Goal: Find specific page/section: Find specific page/section

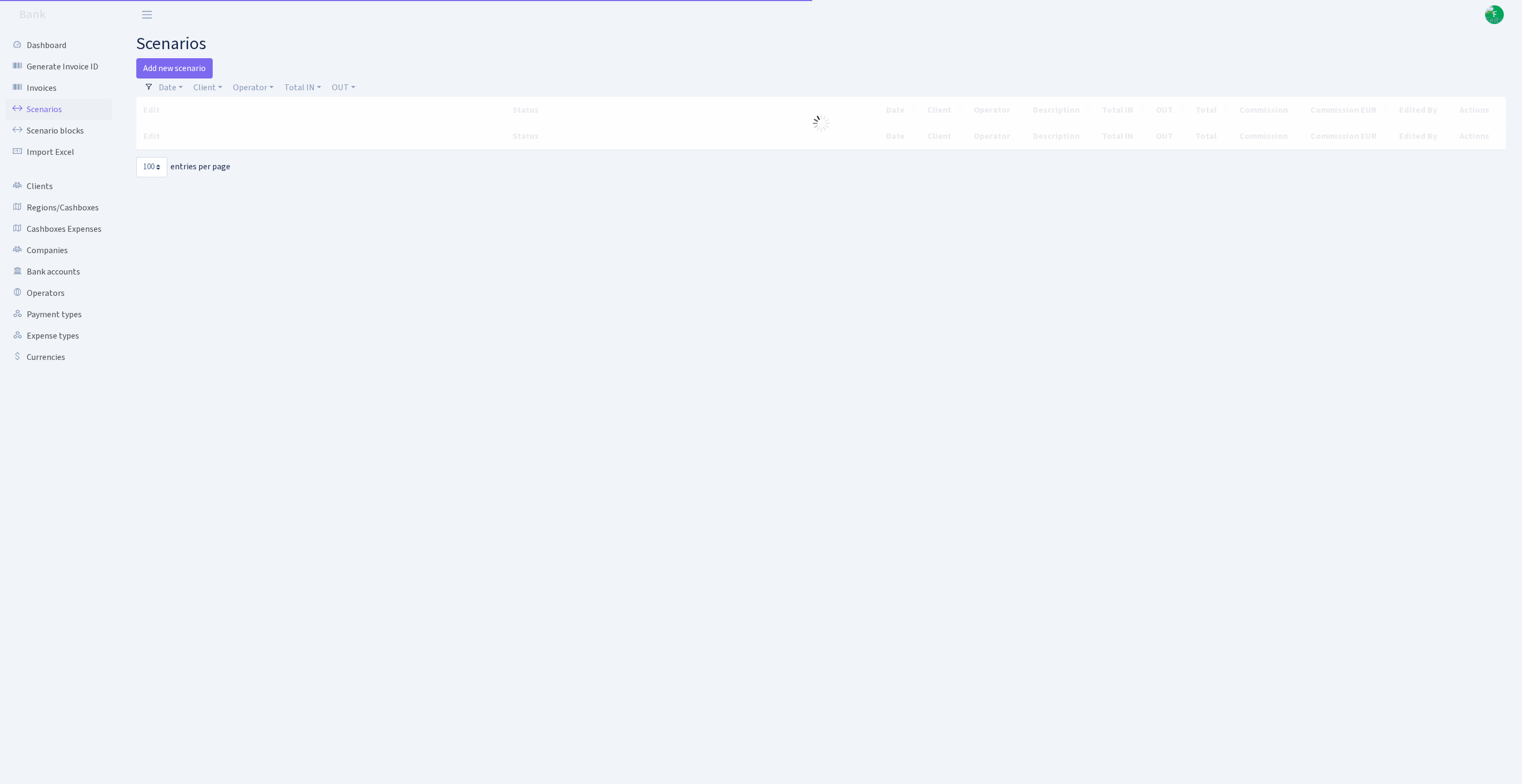
select select "100"
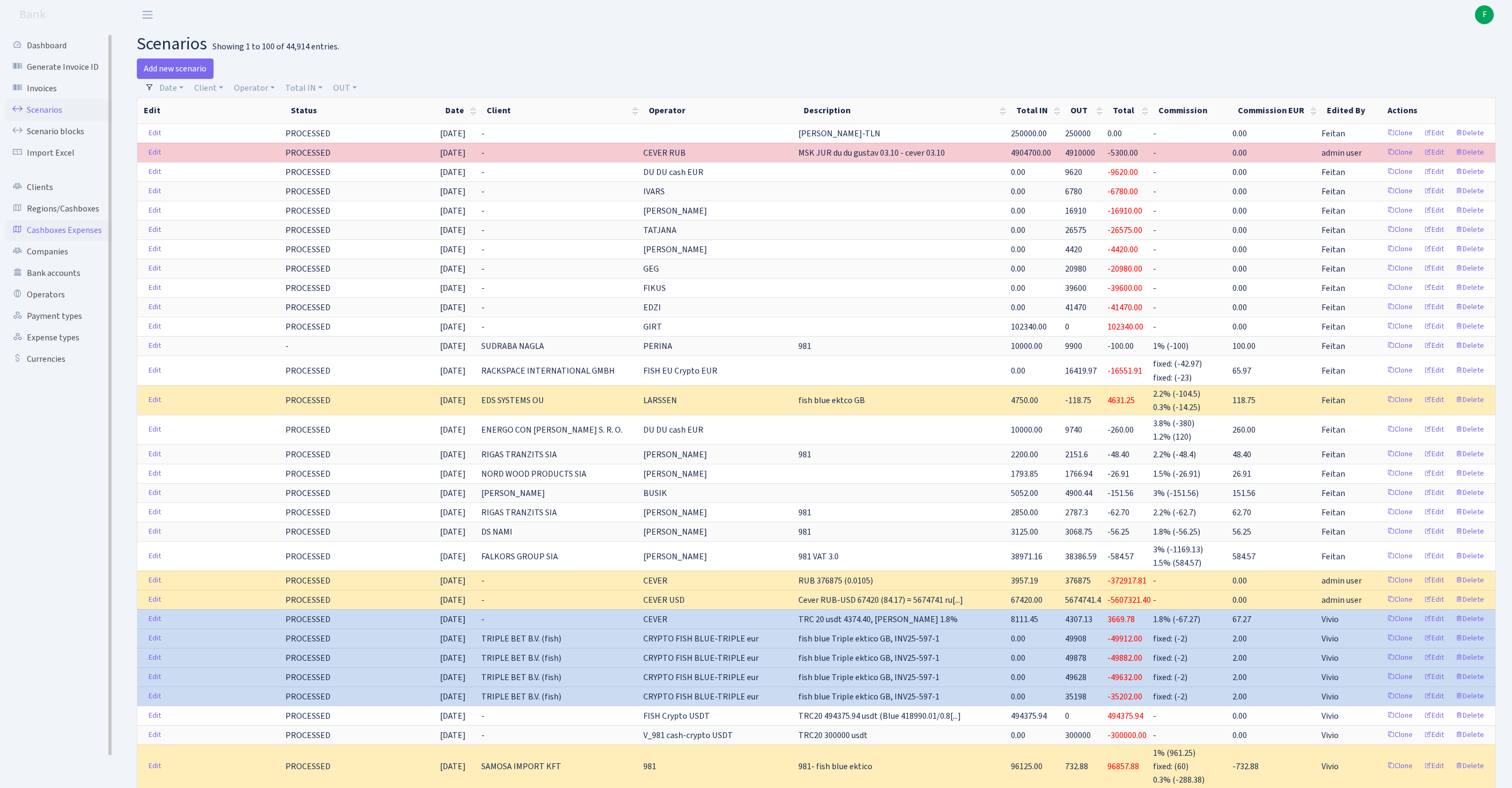
click at [58, 241] on link "Cashboxes Expenses" at bounding box center [59, 230] width 107 height 21
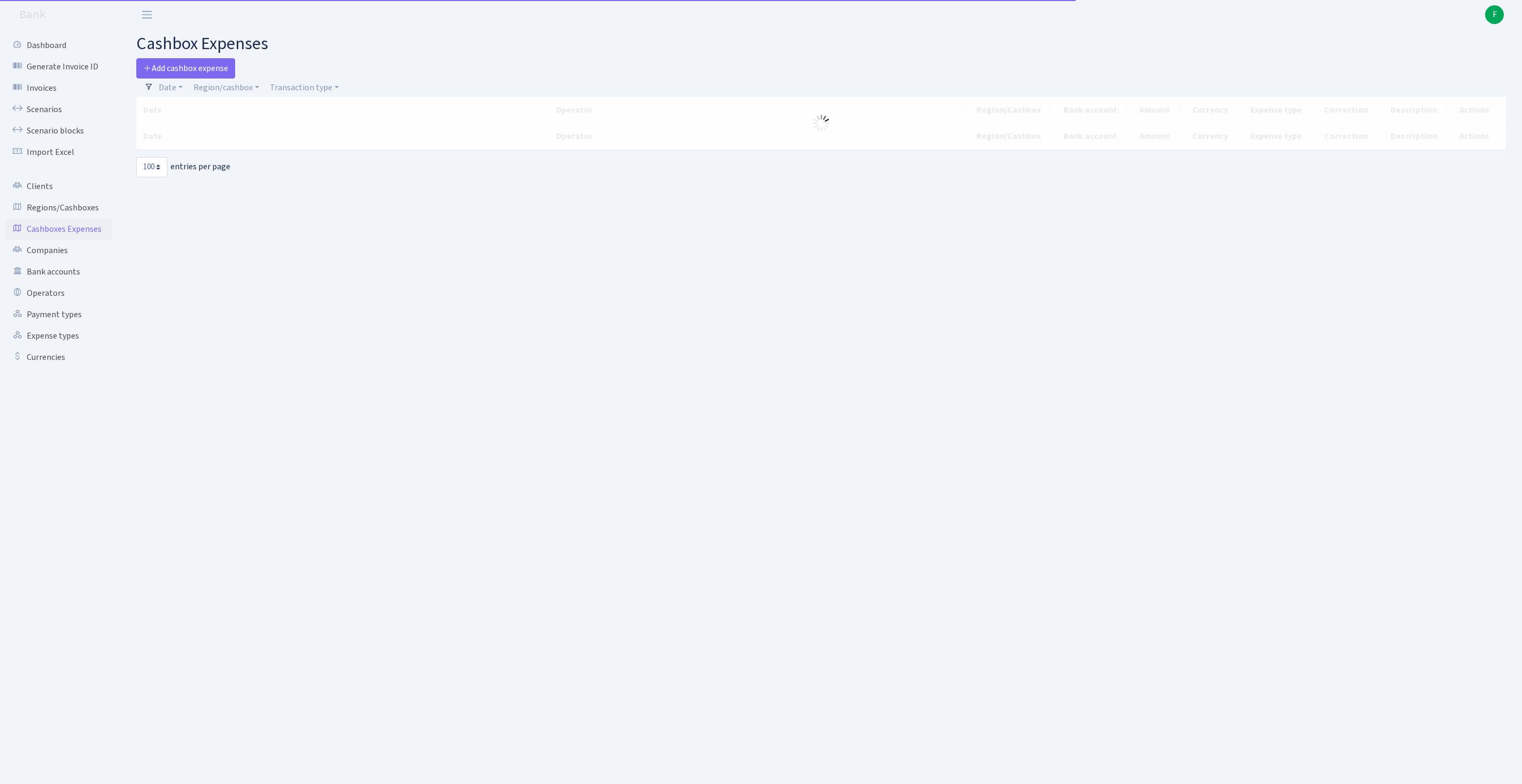
select select "100"
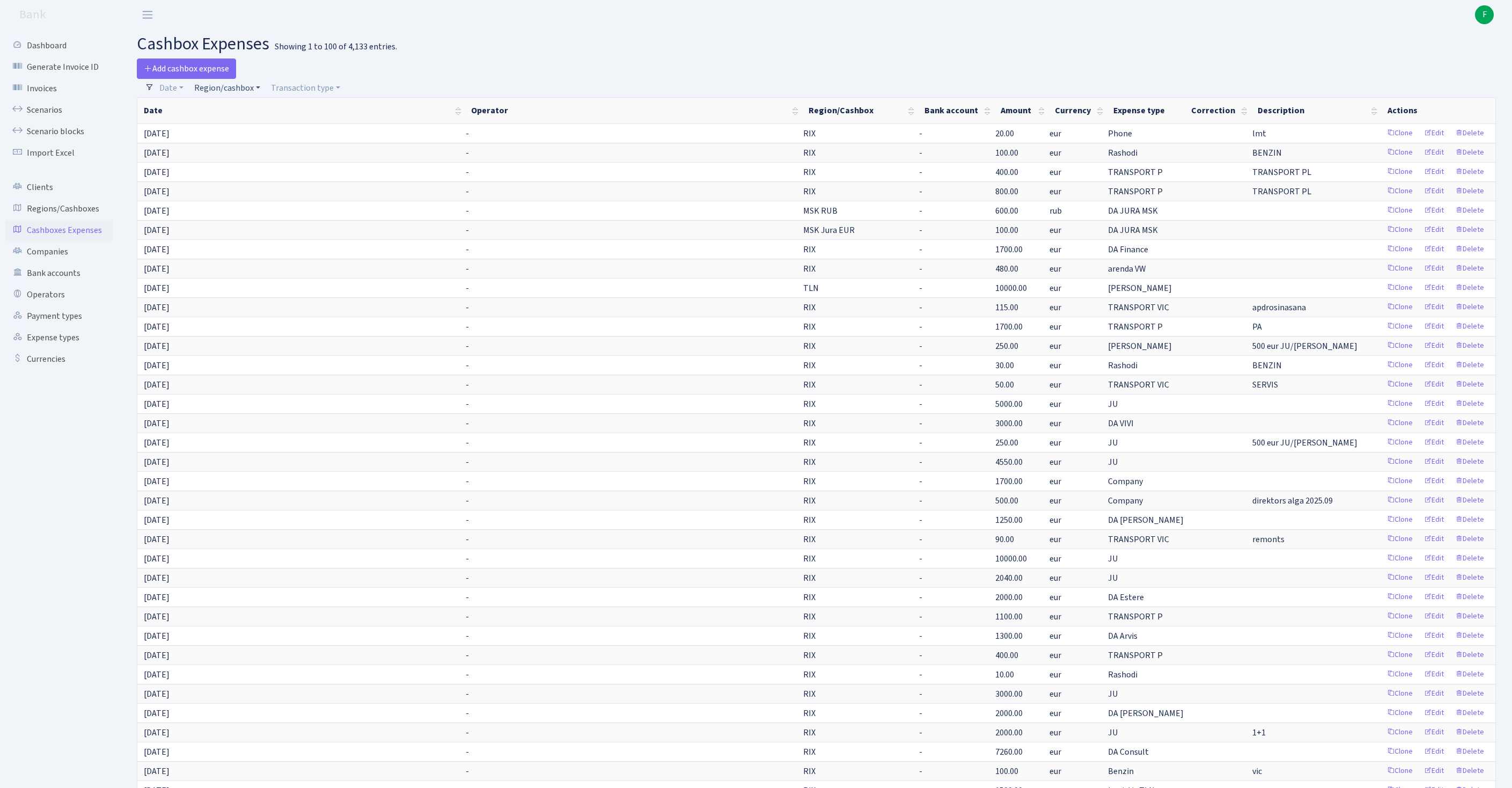
click at [254, 94] on link "Region/cashbox" at bounding box center [227, 88] width 74 height 18
click at [344, 94] on link "Transaction type" at bounding box center [305, 88] width 78 height 18
click at [344, 135] on input "search" at bounding box center [315, 126] width 89 height 17
type input "est"
click at [358, 156] on li "DA Estere" at bounding box center [314, 146] width 91 height 19
